Goal: Check status

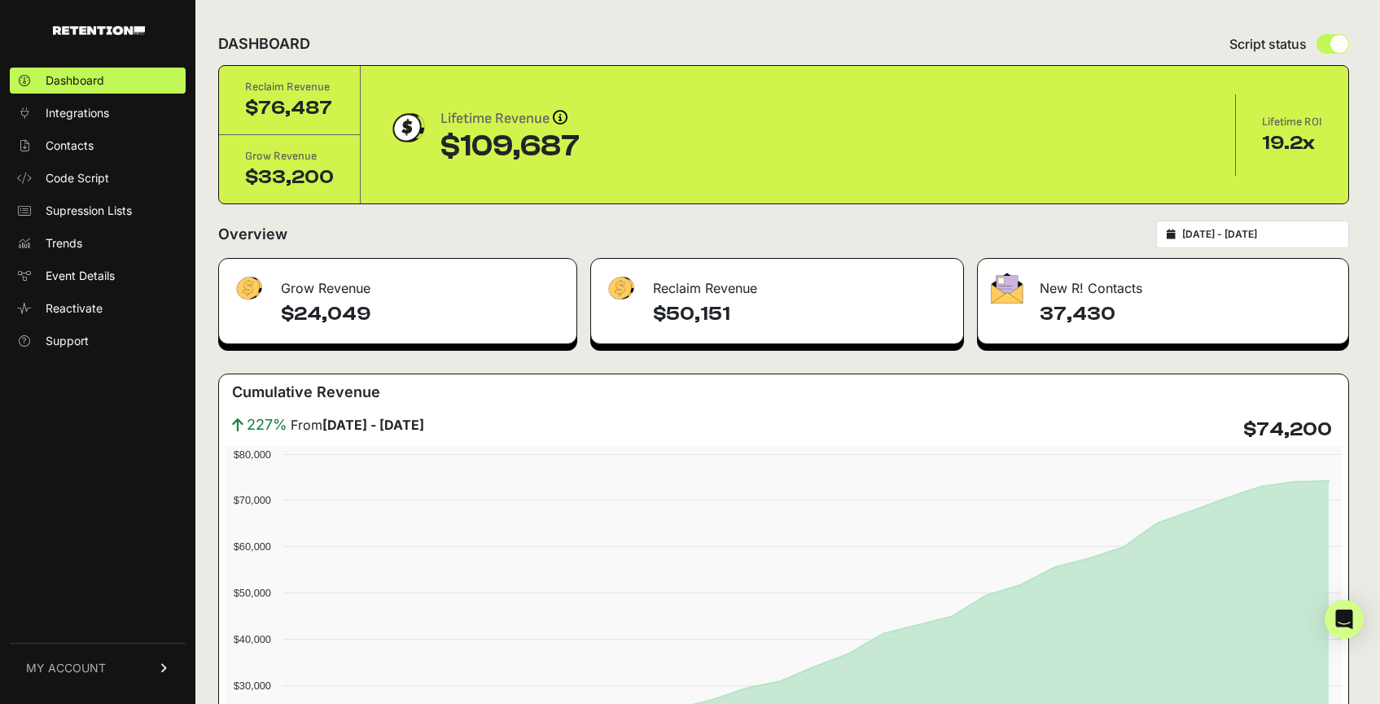
click at [1256, 240] on input "[DATE] - [DATE]" at bounding box center [1260, 234] width 156 height 13
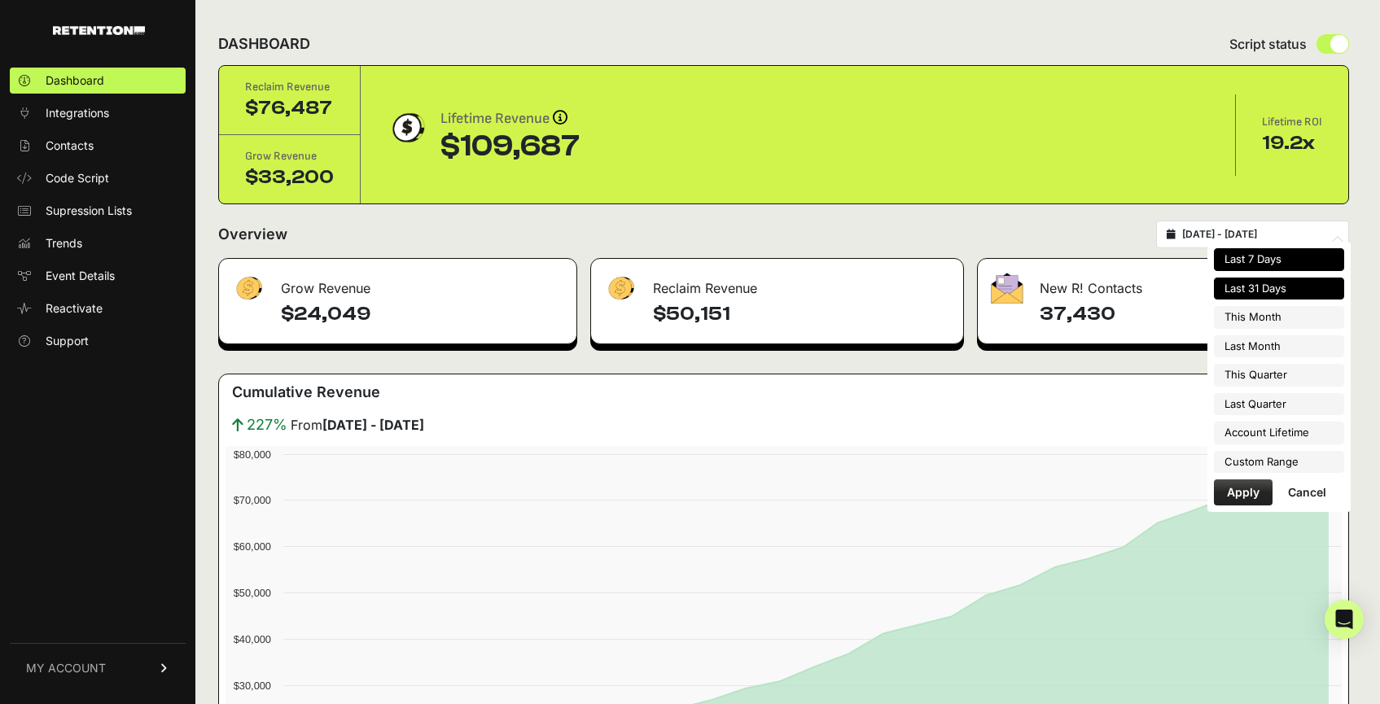
click at [1261, 261] on li "Last 7 Days" at bounding box center [1279, 259] width 130 height 23
type input "[DATE] - [DATE]"
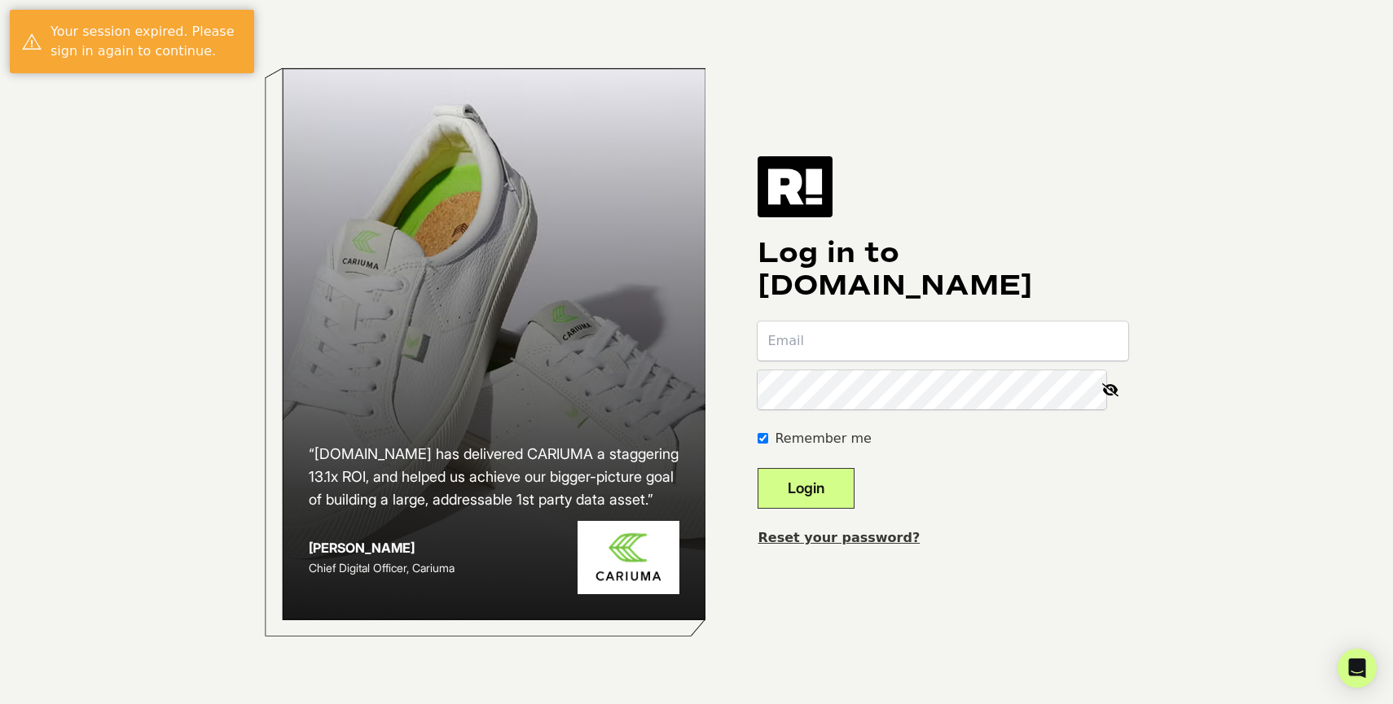
type input "[EMAIL_ADDRESS][DOMAIN_NAME]"
click at [829, 485] on button "Login" at bounding box center [805, 488] width 97 height 41
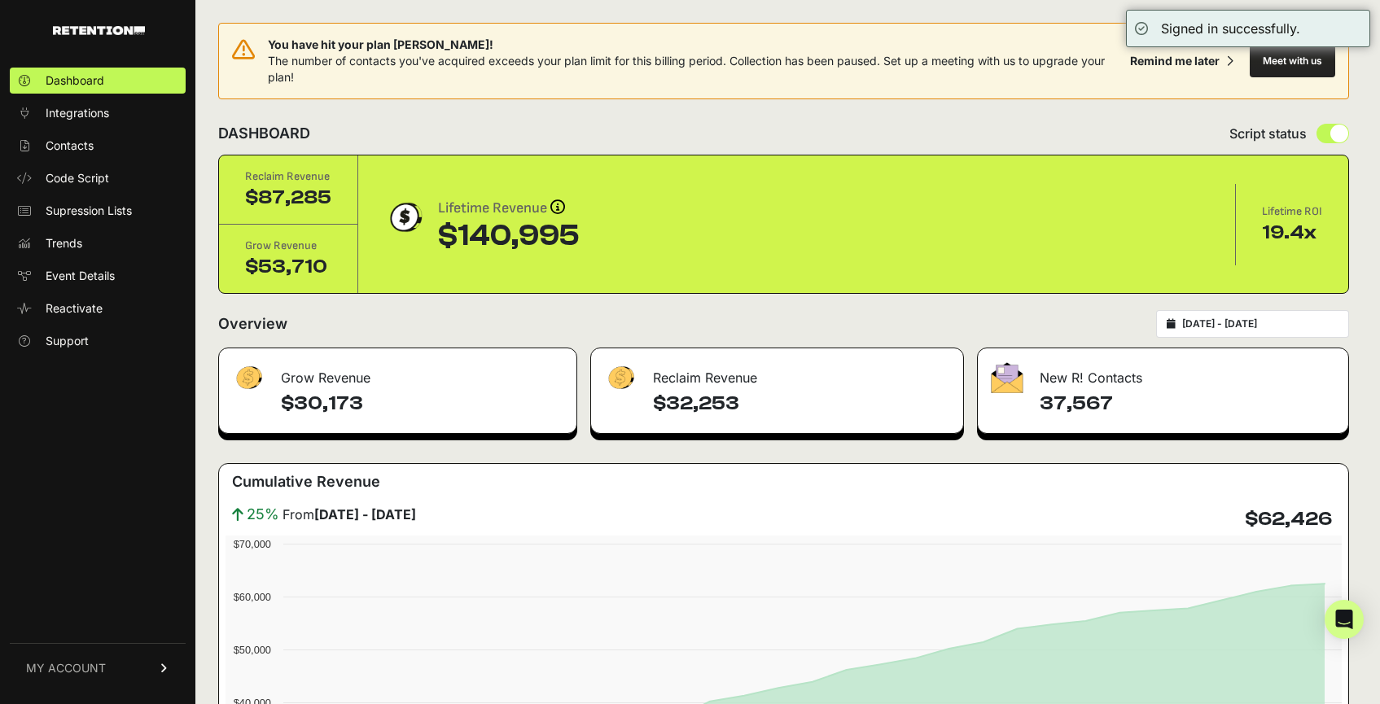
click at [1244, 333] on div "2025-09-08 - 2025-10-08" at bounding box center [1252, 324] width 193 height 28
click at [1257, 324] on input "2025-09-08 - 2025-10-08" at bounding box center [1260, 324] width 156 height 13
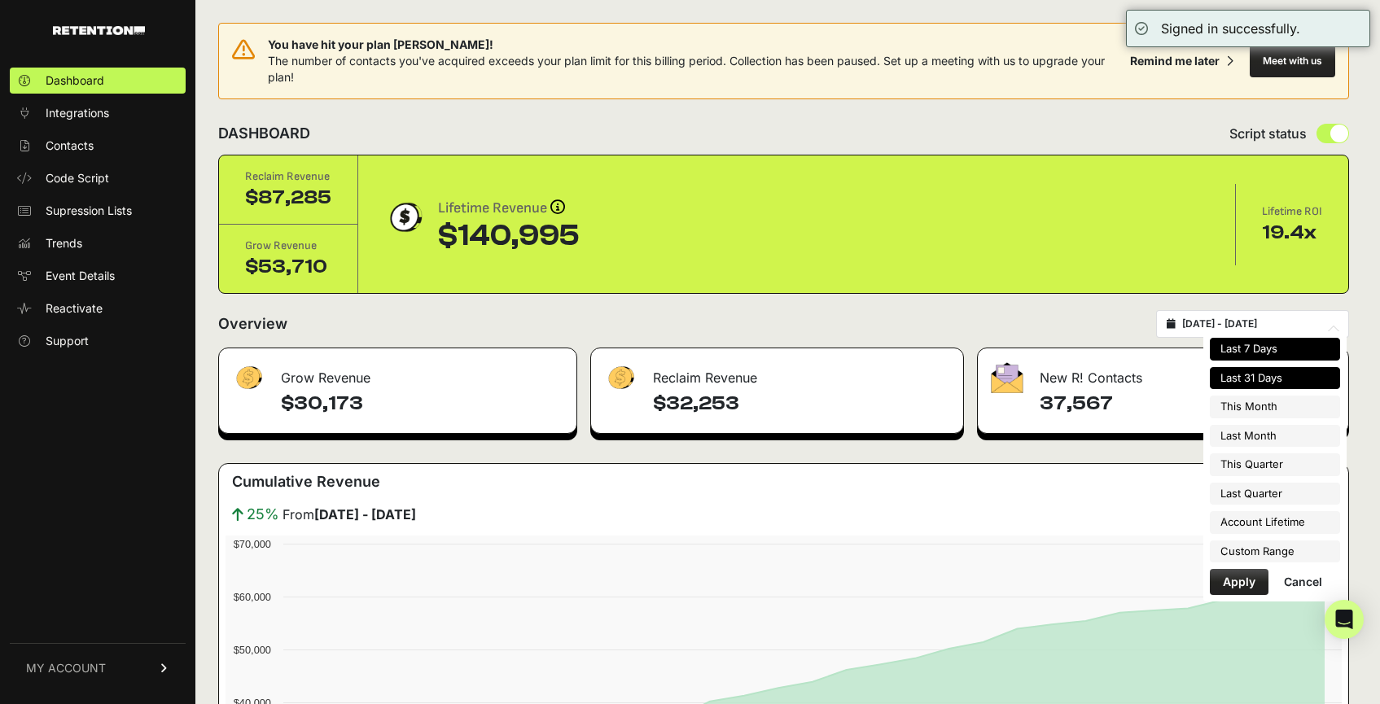
click at [1254, 356] on li "Last 7 Days" at bounding box center [1275, 349] width 130 height 23
type input "2025-10-02 - 2025-10-08"
